Goal: Task Accomplishment & Management: Manage account settings

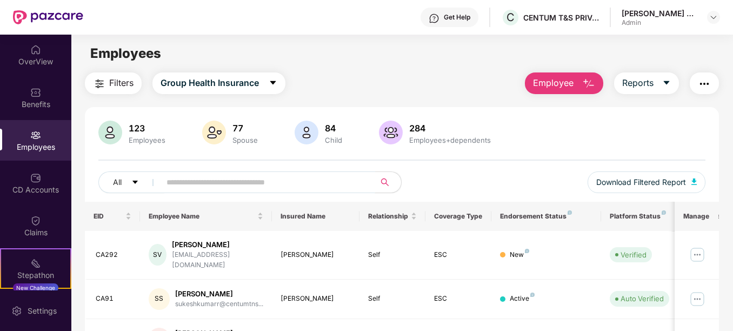
click at [217, 179] on input "text" at bounding box center [262, 182] width 193 height 16
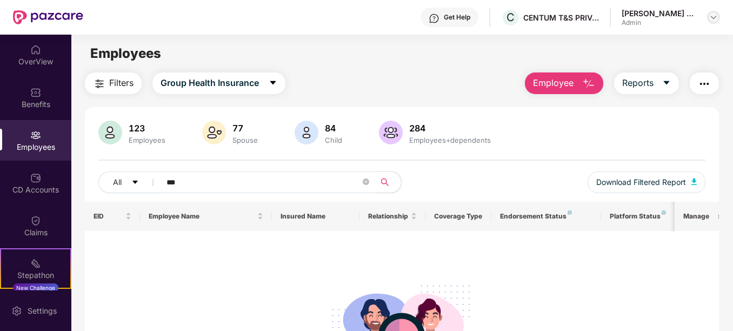
type input "***"
click at [710, 16] on img at bounding box center [713, 17] width 9 height 9
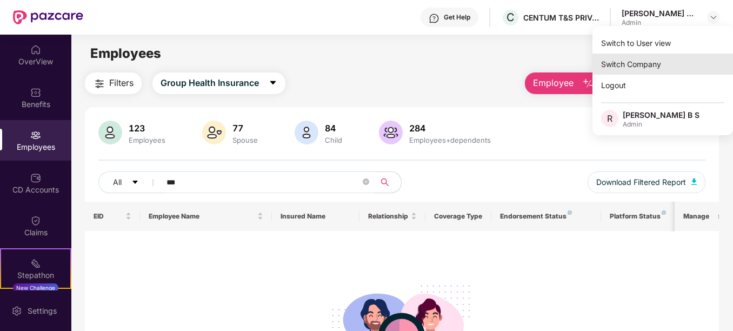
click at [645, 57] on div "Switch Company" at bounding box center [662, 64] width 141 height 21
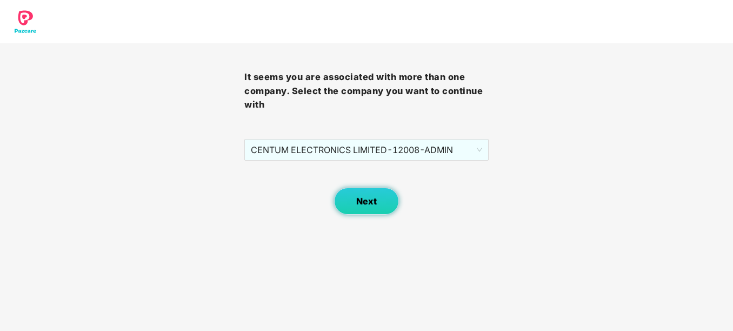
click at [361, 204] on span "Next" at bounding box center [366, 201] width 21 height 10
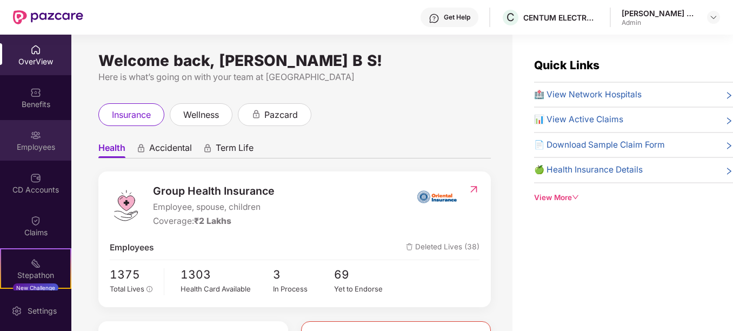
click at [31, 149] on div "Employees" at bounding box center [35, 147] width 71 height 11
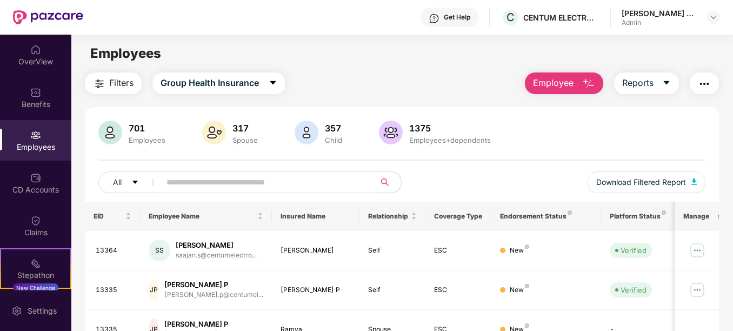
click at [177, 189] on input "text" at bounding box center [262, 182] width 193 height 16
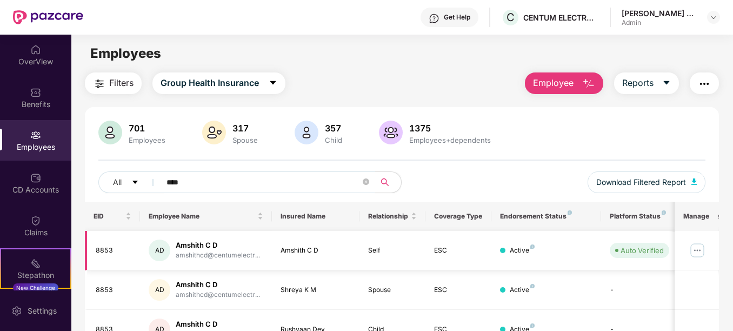
type input "****"
click at [699, 255] on img at bounding box center [697, 250] width 17 height 17
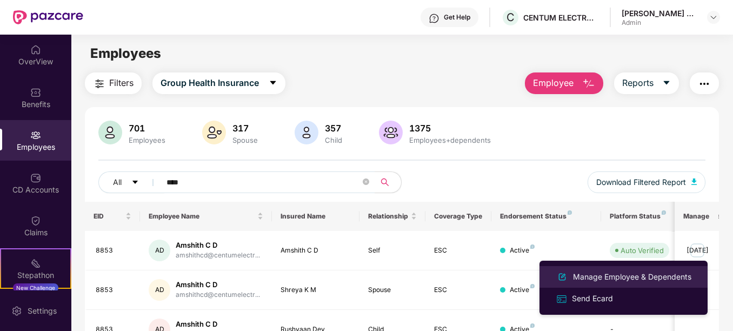
click at [604, 271] on div "Manage Employee & Dependents" at bounding box center [632, 277] width 123 height 12
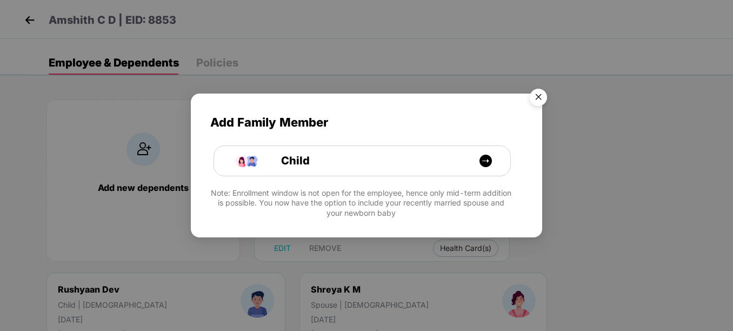
click at [534, 95] on img "Close" at bounding box center [538, 99] width 30 height 30
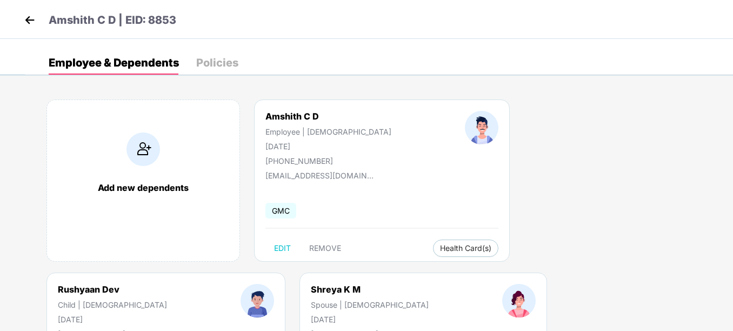
click at [21, 21] on div "Amshith C D | EID: 8853" at bounding box center [366, 19] width 733 height 39
click at [32, 21] on img at bounding box center [30, 20] width 16 height 16
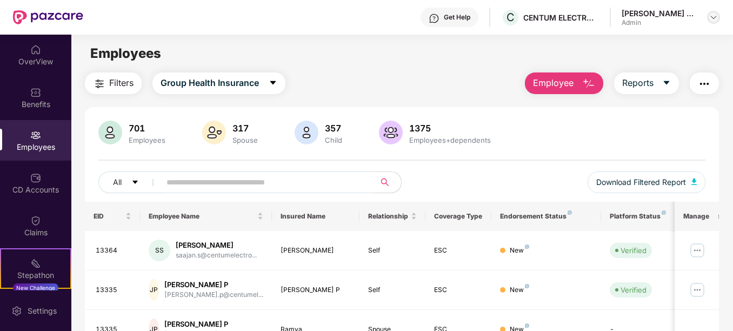
click at [708, 19] on div at bounding box center [713, 17] width 13 height 13
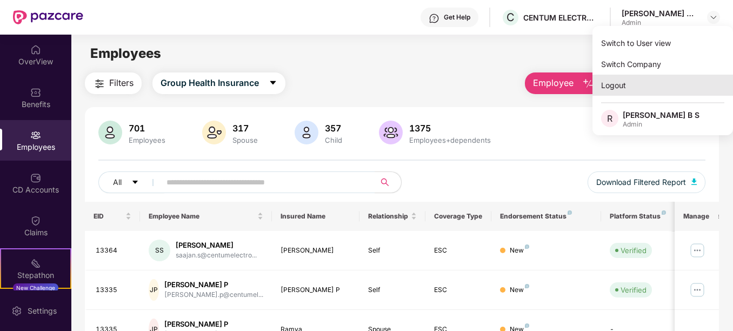
click at [625, 78] on div "Logout" at bounding box center [662, 85] width 141 height 21
